Goal: Task Accomplishment & Management: Manage account settings

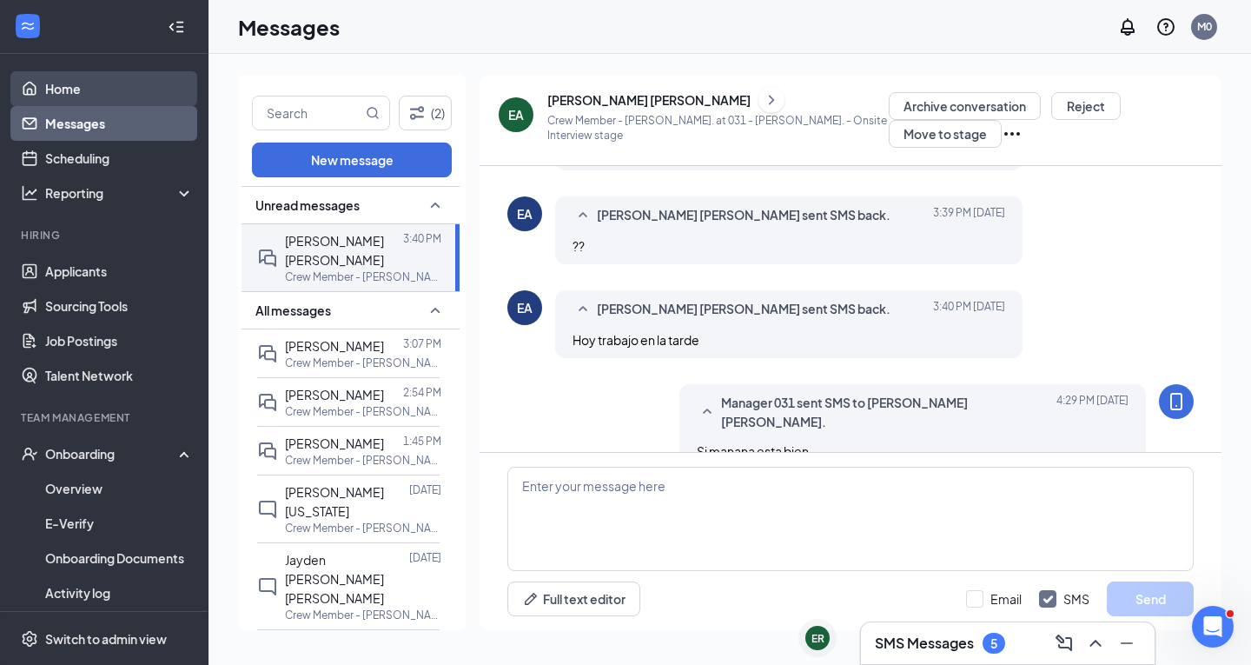
click at [89, 89] on link "Home" at bounding box center [119, 88] width 149 height 35
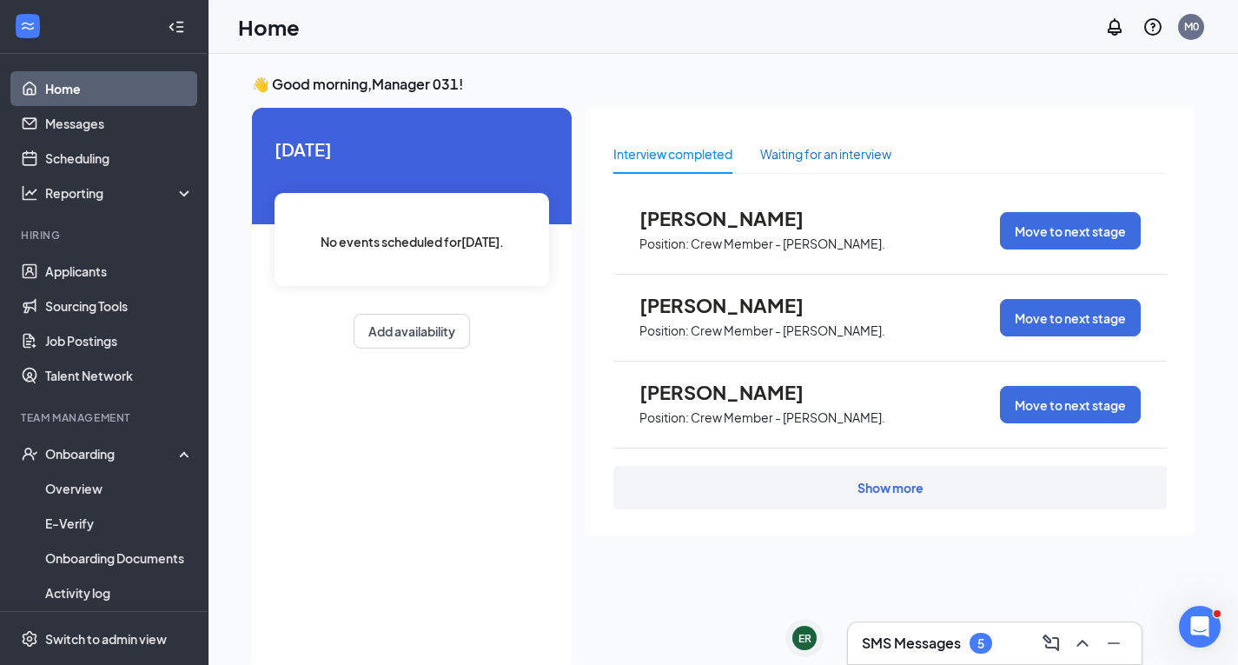
click at [872, 149] on div "Waiting for an interview" at bounding box center [825, 153] width 131 height 19
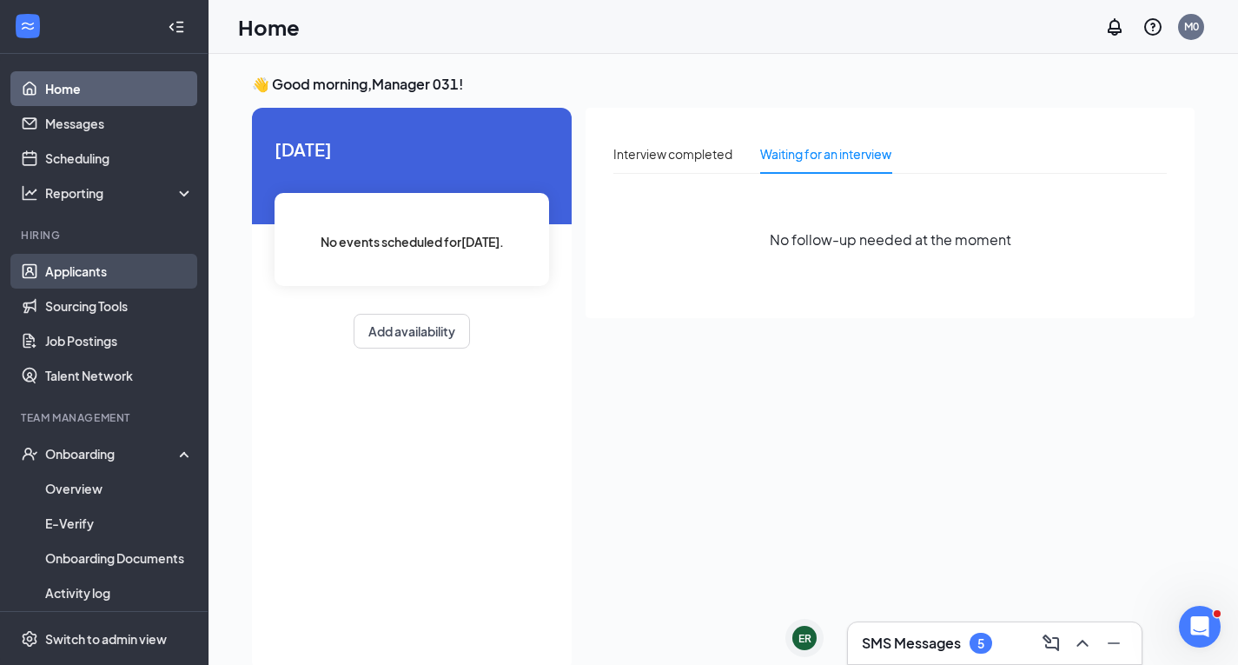
click at [95, 262] on link "Applicants" at bounding box center [119, 271] width 149 height 35
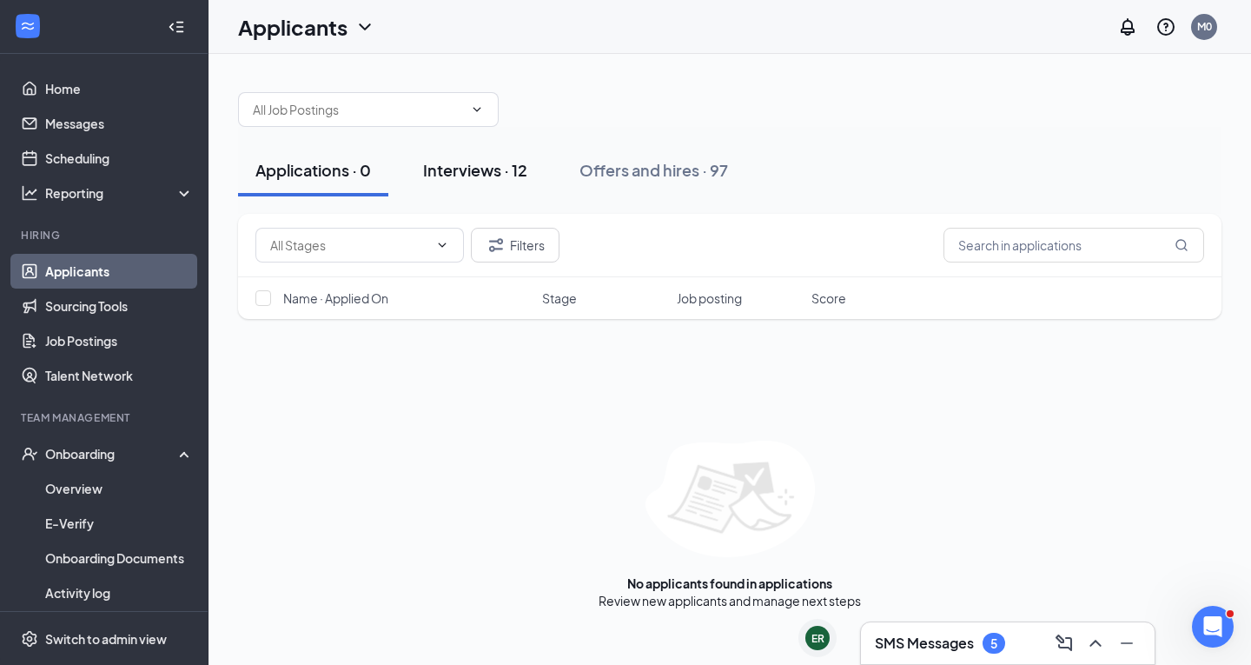
click at [478, 169] on div "Interviews · 12" at bounding box center [475, 170] width 104 height 22
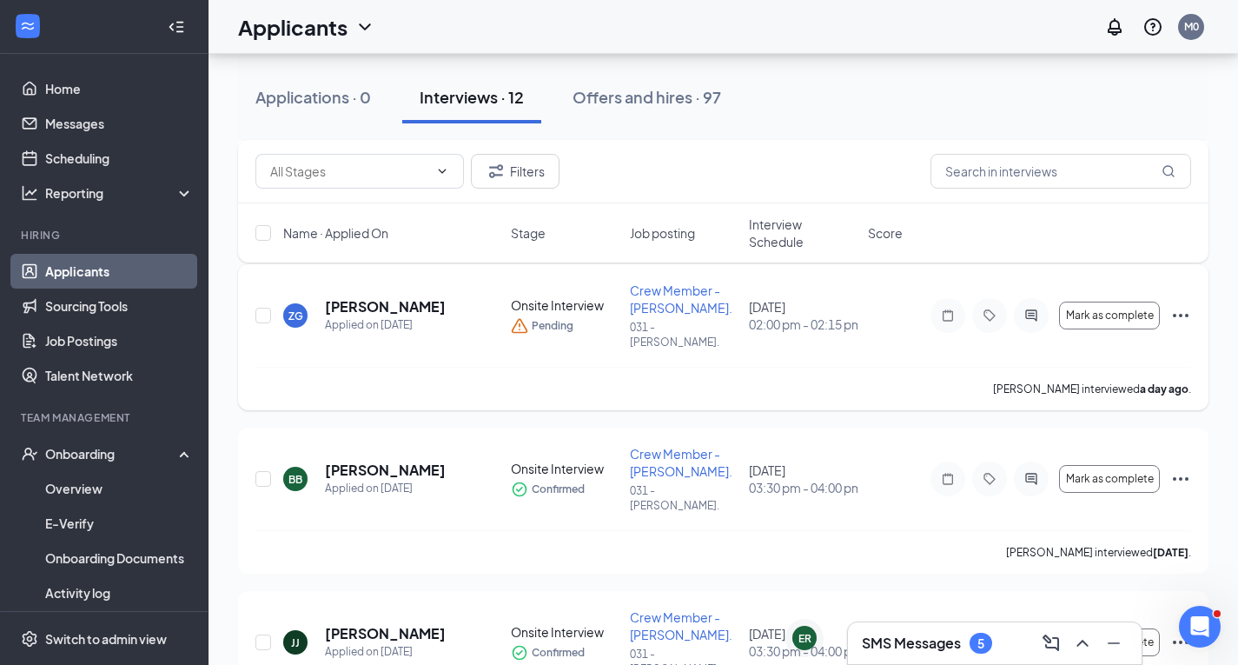
scroll to position [1475, 0]
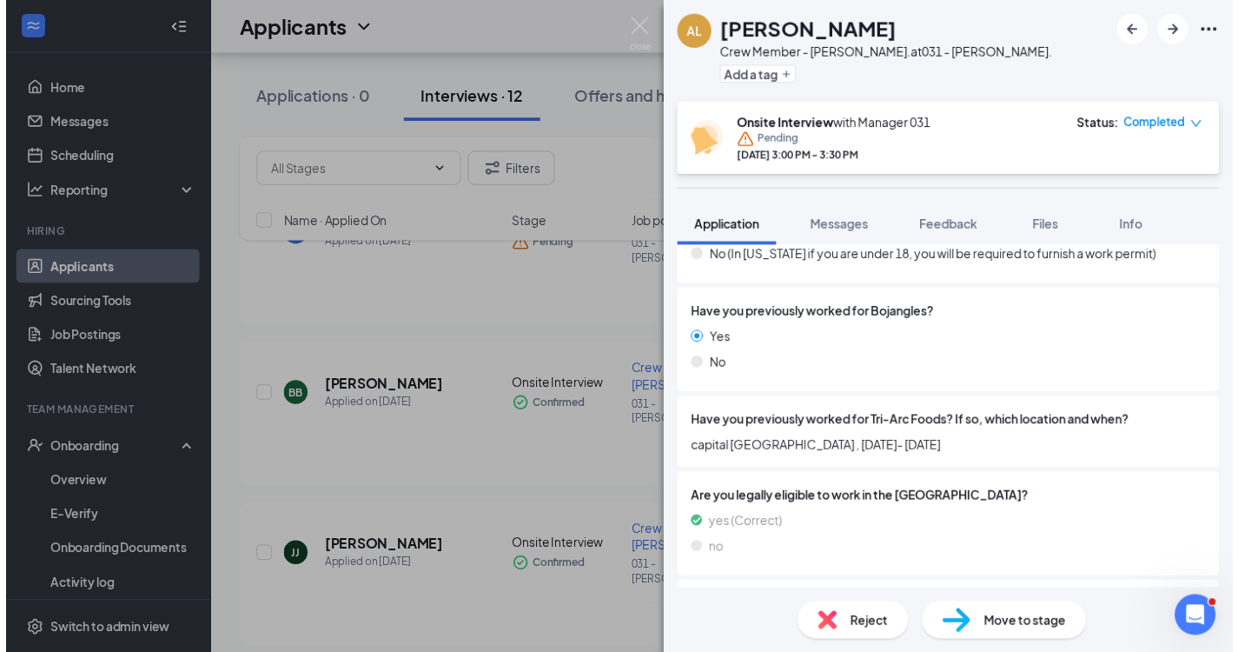
scroll to position [956, 0]
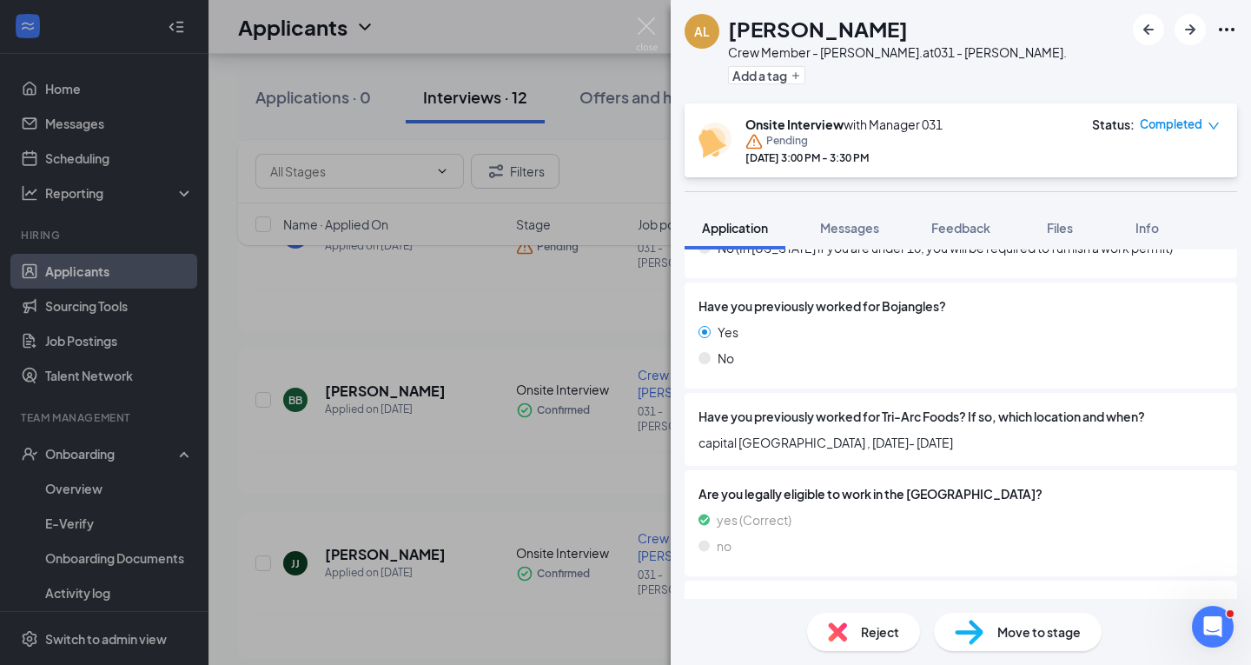
click at [472, 448] on div "AL [PERSON_NAME] Crew Member - [PERSON_NAME]. at 031 - [PERSON_NAME]. Add a tag…" at bounding box center [625, 332] width 1251 height 665
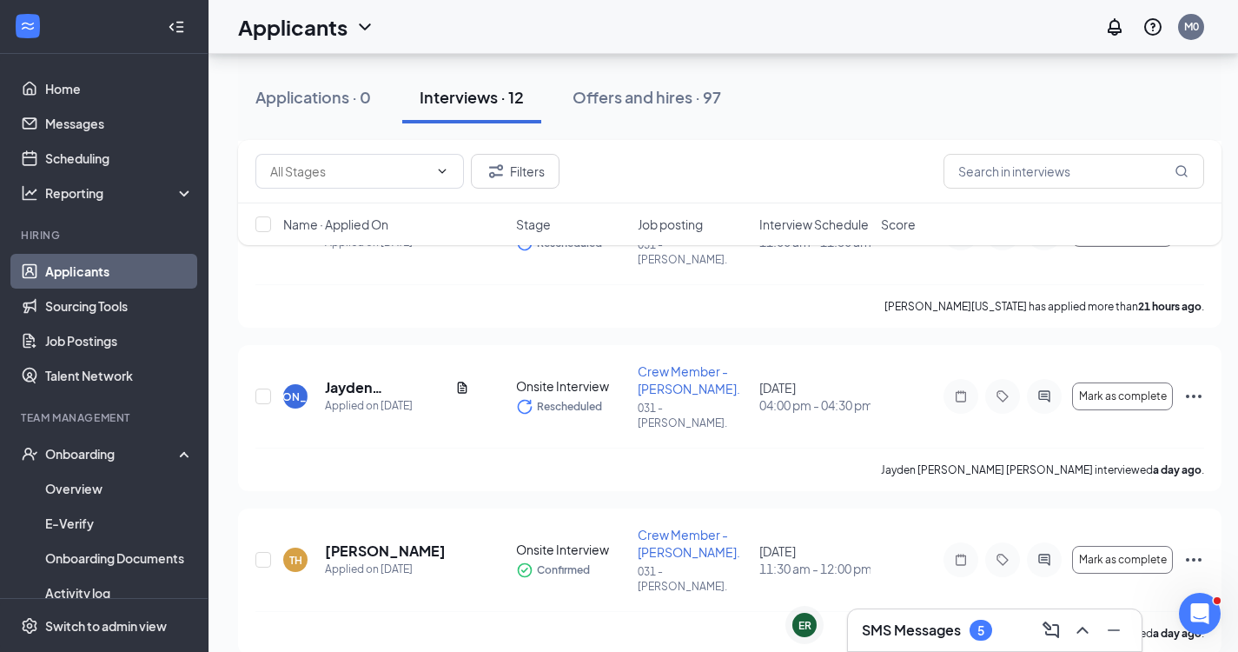
scroll to position [241, 0]
